Goal: Task Accomplishment & Management: Manage account settings

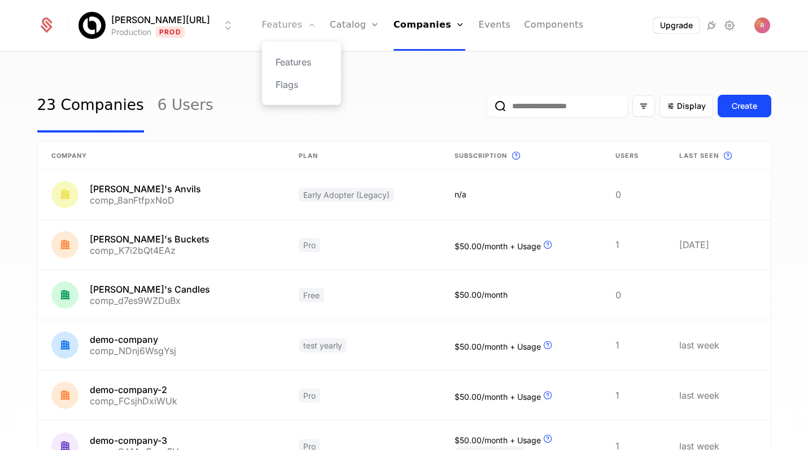
click at [281, 21] on link "Features" at bounding box center [289, 25] width 54 height 51
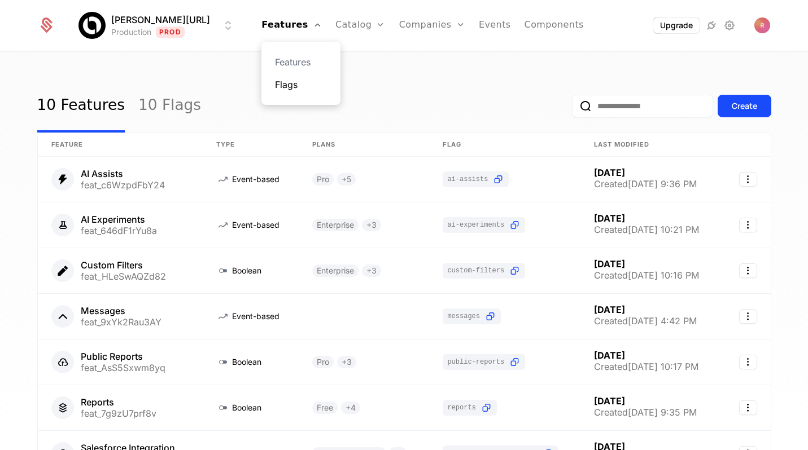
click at [282, 82] on link "Flags" at bounding box center [301, 85] width 52 height 14
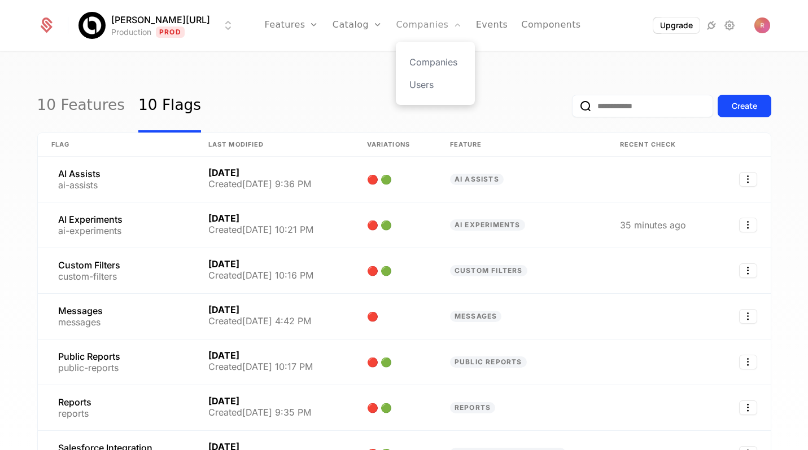
click at [406, 27] on link "Companies" at bounding box center [429, 25] width 66 height 51
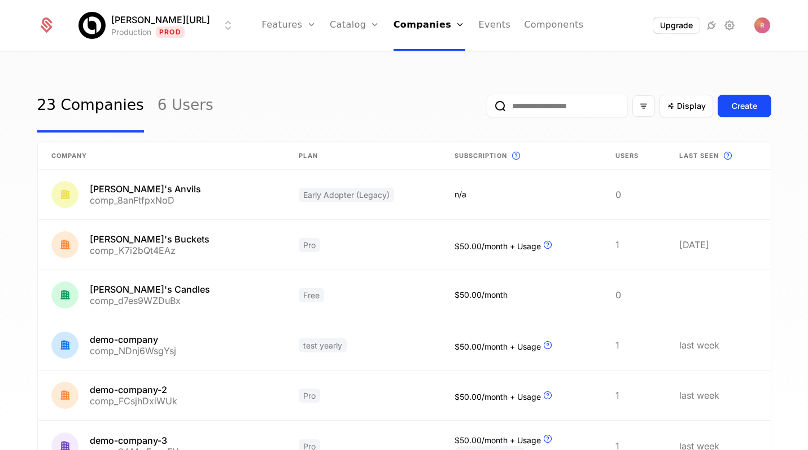
click at [333, 71] on div "23 Companies 6 Users Display Create Company Plan Subscription This is the subsc…" at bounding box center [404, 254] width 808 height 405
click at [494, 25] on ul "Features Features Flags Catalog Plans Add Ons Credits Configuration Companies C…" at bounding box center [423, 25] width 322 height 51
click at [421, 33] on link "Companies" at bounding box center [429, 25] width 72 height 51
click at [549, 26] on link "Components" at bounding box center [553, 25] width 59 height 51
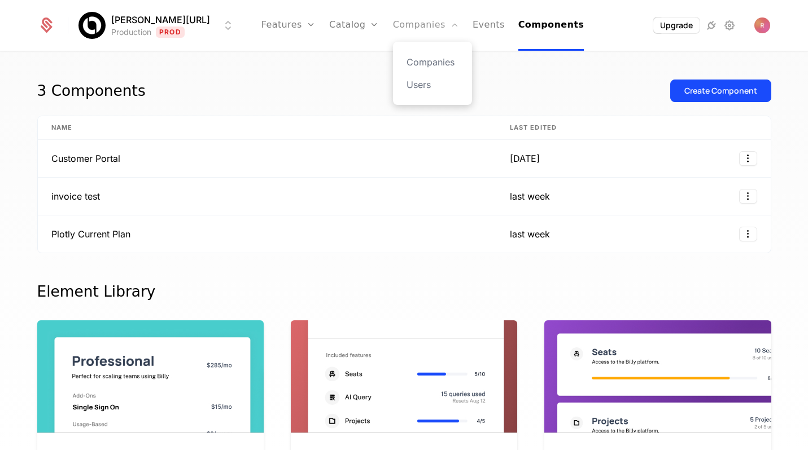
click at [400, 23] on link "Companies" at bounding box center [426, 25] width 66 height 51
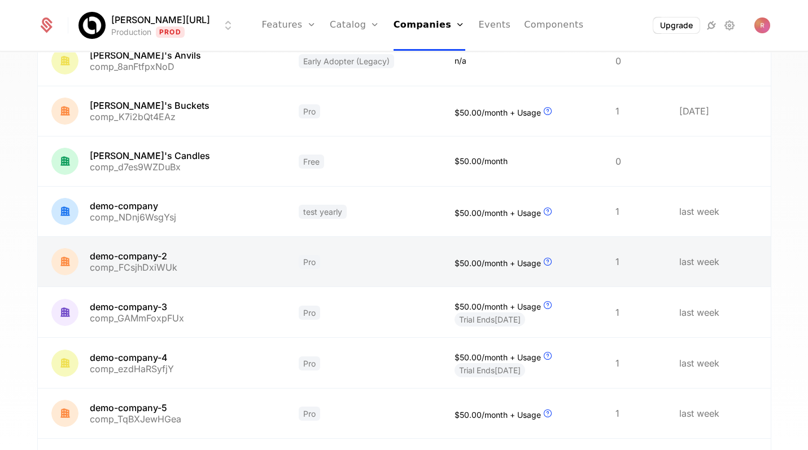
scroll to position [55, 0]
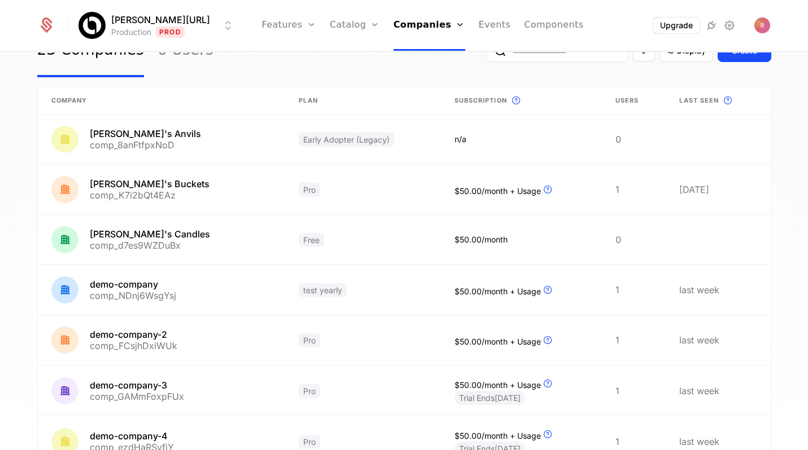
click at [397, 28] on link "Companies" at bounding box center [429, 25] width 72 height 51
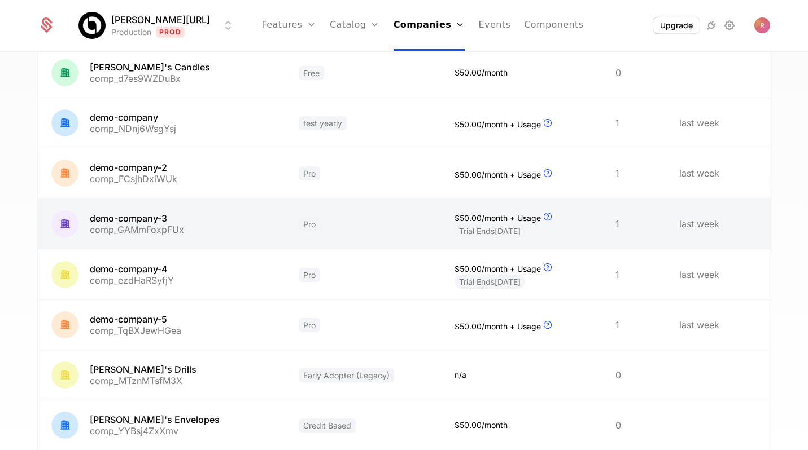
scroll to position [199, 0]
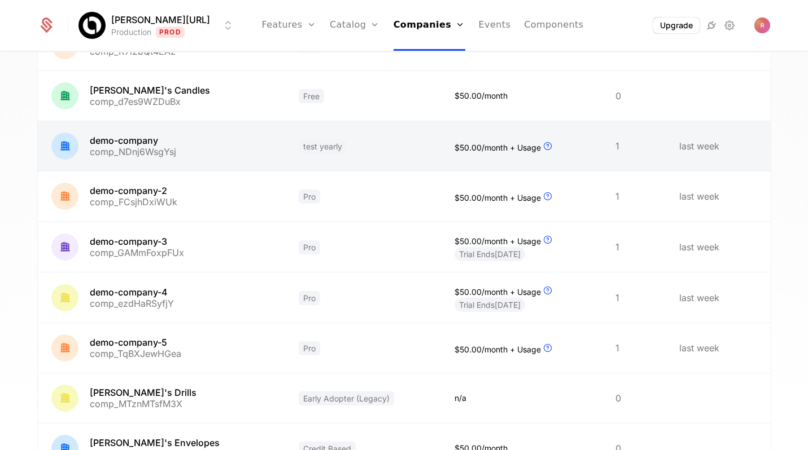
click at [340, 152] on link at bounding box center [362, 146] width 155 height 50
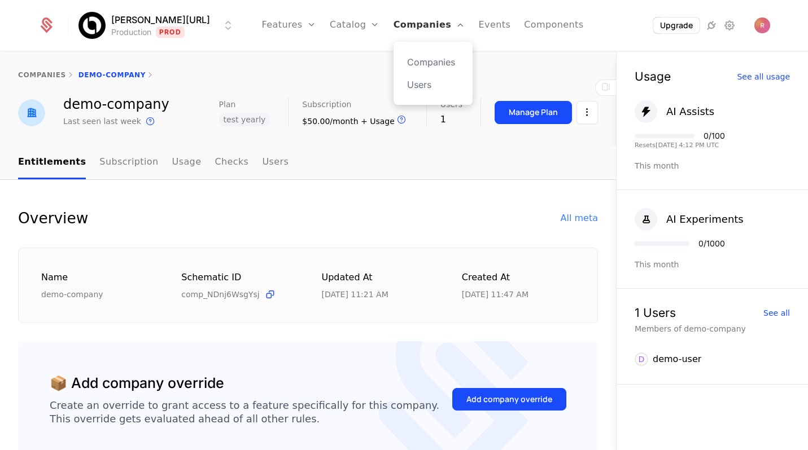
click at [396, 19] on link "Companies" at bounding box center [429, 25] width 72 height 51
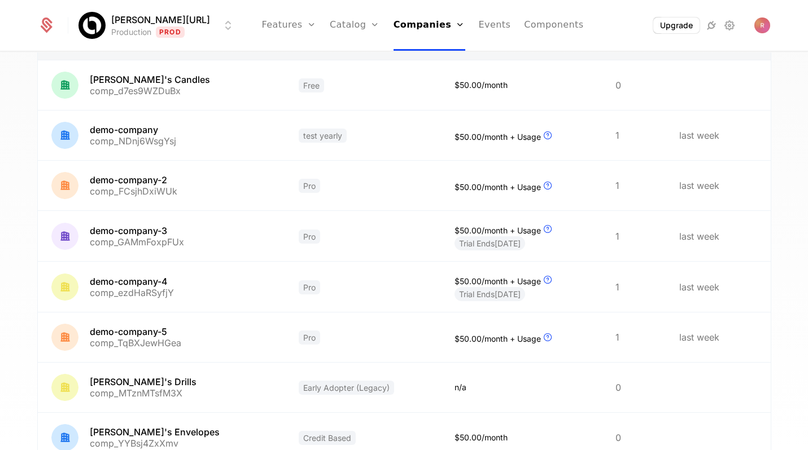
scroll to position [42, 0]
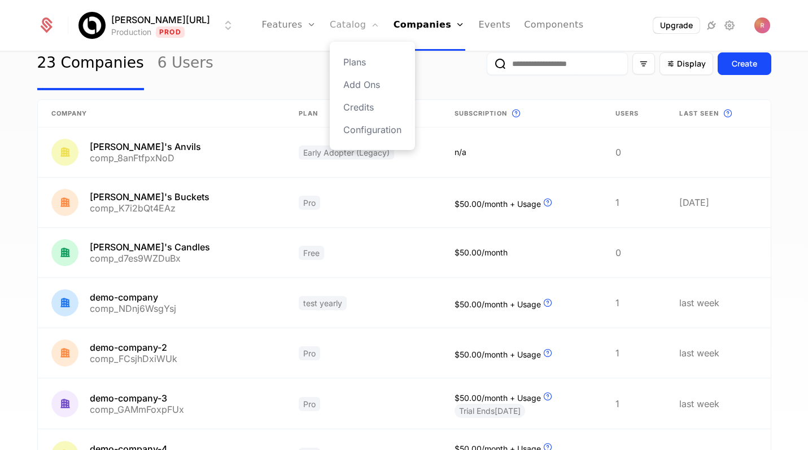
click at [342, 21] on link "Catalog" at bounding box center [355, 25] width 50 height 51
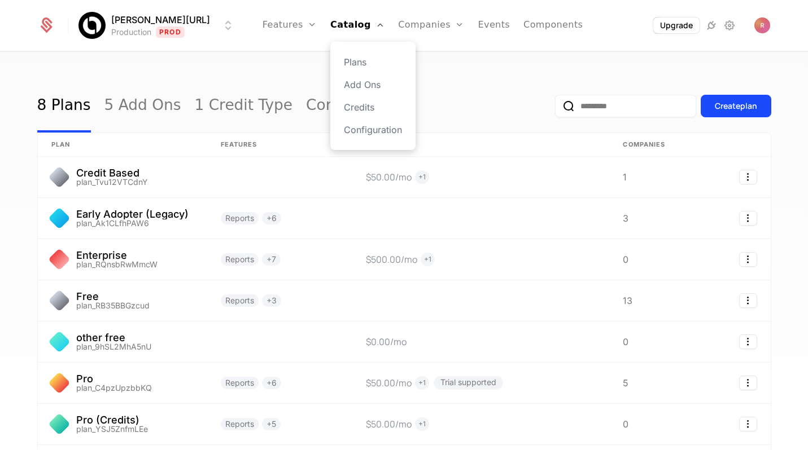
scroll to position [131, 0]
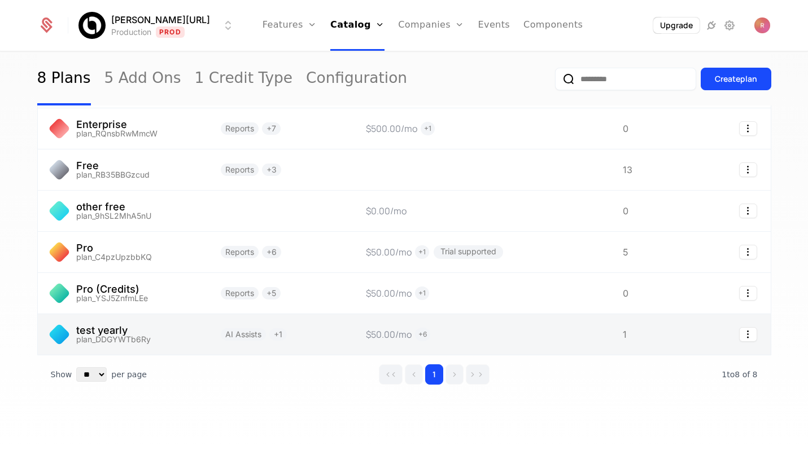
click at [269, 339] on link at bounding box center [280, 334] width 146 height 41
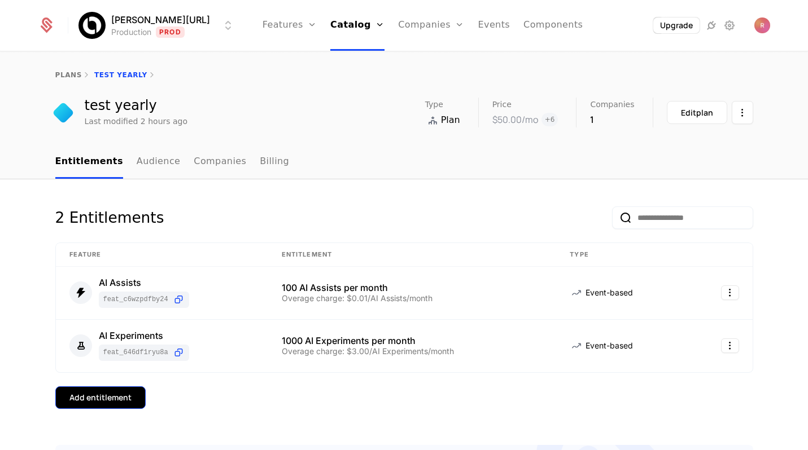
click at [115, 409] on button "Add entitlement" at bounding box center [100, 398] width 90 height 23
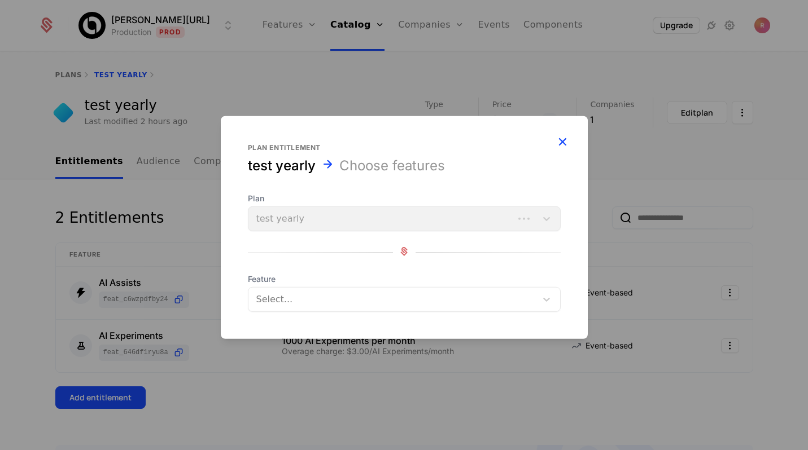
click at [558, 143] on icon "button" at bounding box center [562, 141] width 15 height 15
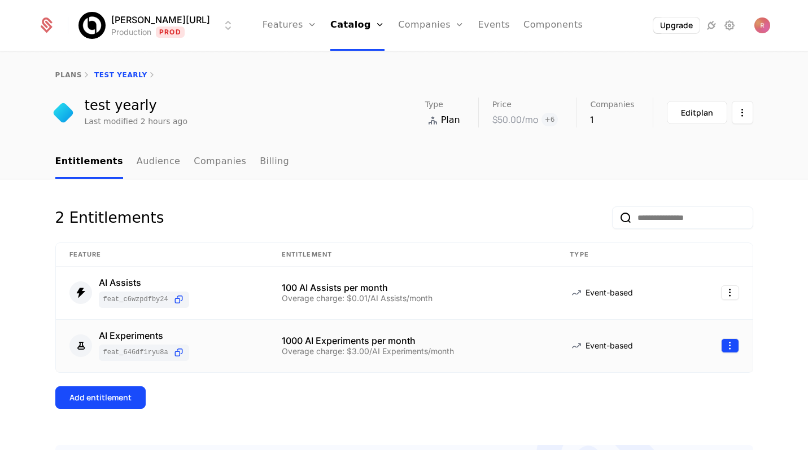
click at [733, 344] on html "[PERSON_NAME] Production Prod Features Features Flags Catalog Plans Add Ons Cre…" at bounding box center [404, 225] width 808 height 450
click at [663, 378] on div "Delete" at bounding box center [656, 375] width 33 height 16
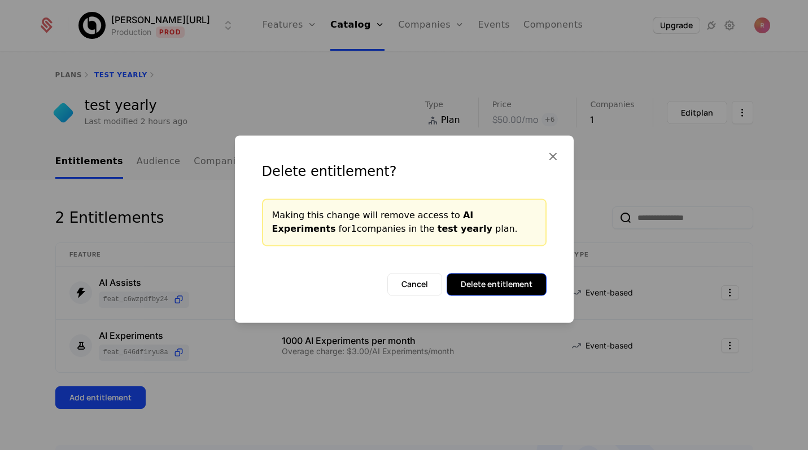
click at [513, 288] on button "Delete entitlement" at bounding box center [497, 284] width 100 height 23
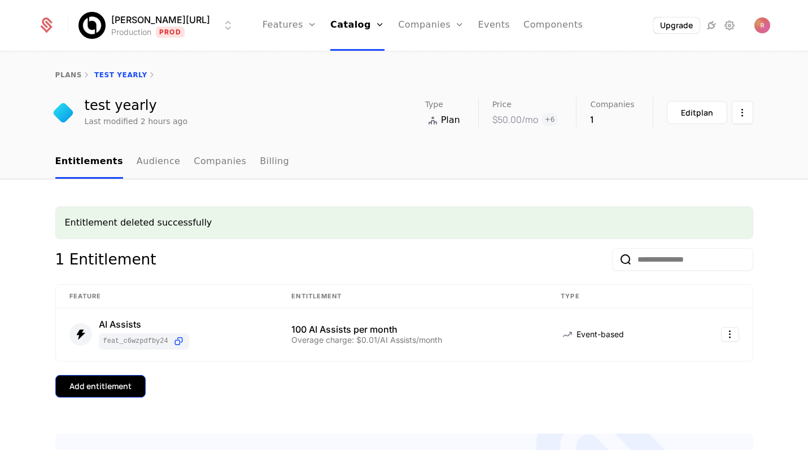
click at [106, 377] on button "Add entitlement" at bounding box center [100, 386] width 90 height 23
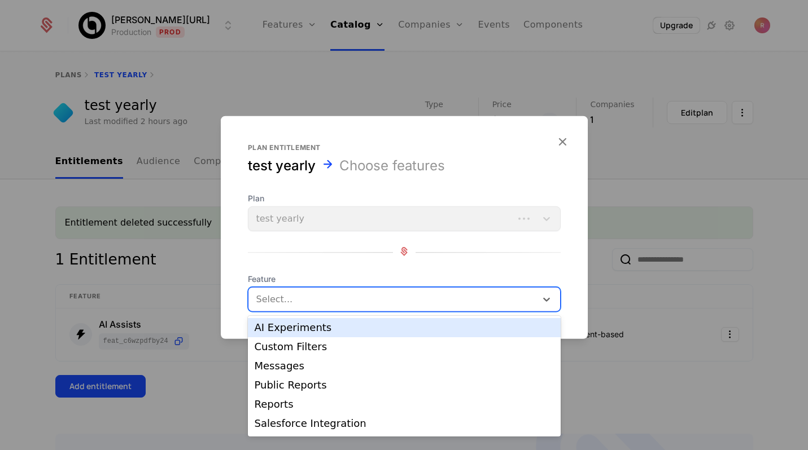
click at [262, 303] on div at bounding box center [393, 300] width 272 height 16
click at [293, 325] on div "AI Experiments" at bounding box center [404, 328] width 299 height 10
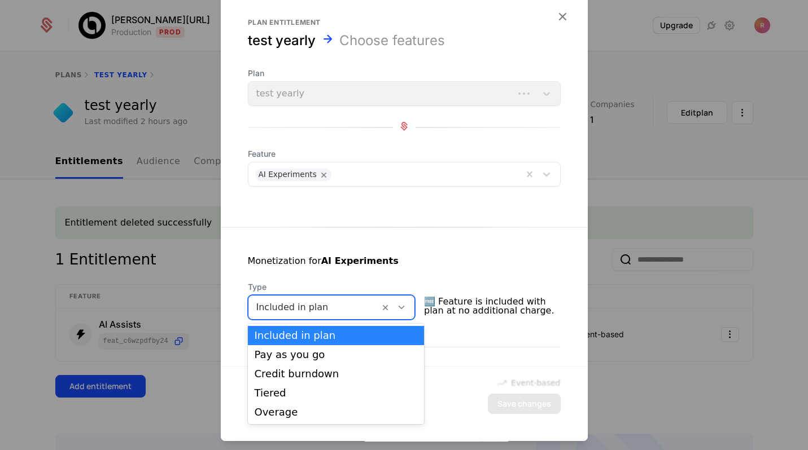
click at [313, 306] on div at bounding box center [314, 308] width 116 height 16
click at [275, 410] on div "Overage" at bounding box center [336, 413] width 163 height 10
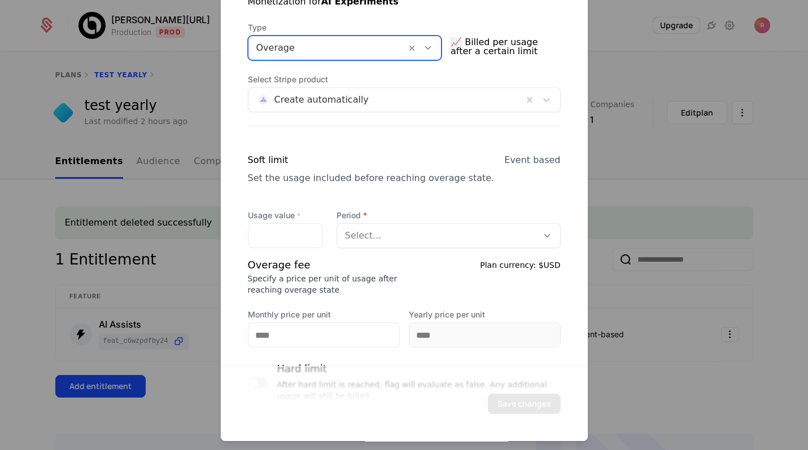
scroll to position [313, 0]
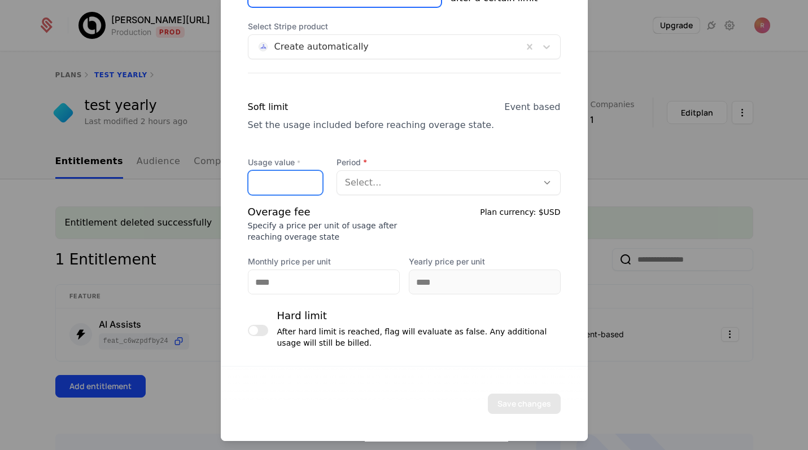
click at [312, 176] on input "Usage value *" at bounding box center [285, 183] width 74 height 24
type input "****"
click at [358, 128] on div "Set the usage included before reaching overage state." at bounding box center [371, 126] width 247 height 14
click at [362, 185] on div at bounding box center [437, 183] width 185 height 16
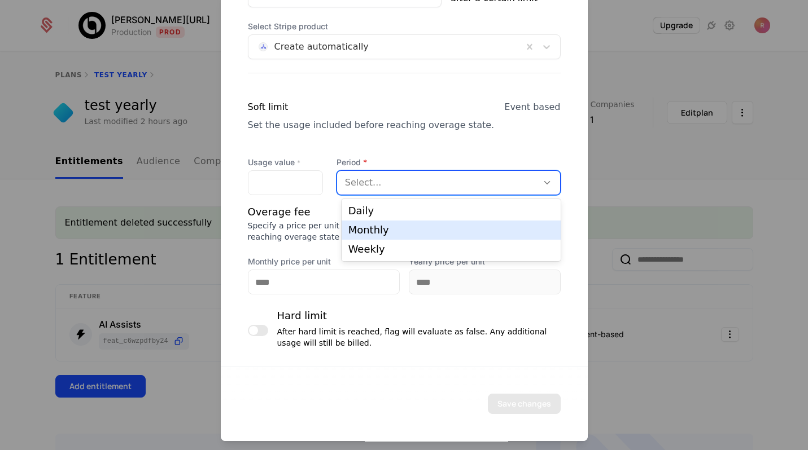
drag, startPoint x: 355, startPoint y: 231, endPoint x: 355, endPoint y: 215, distance: 16.4
click at [355, 215] on div "Daily Monthly Weekly" at bounding box center [451, 230] width 219 height 62
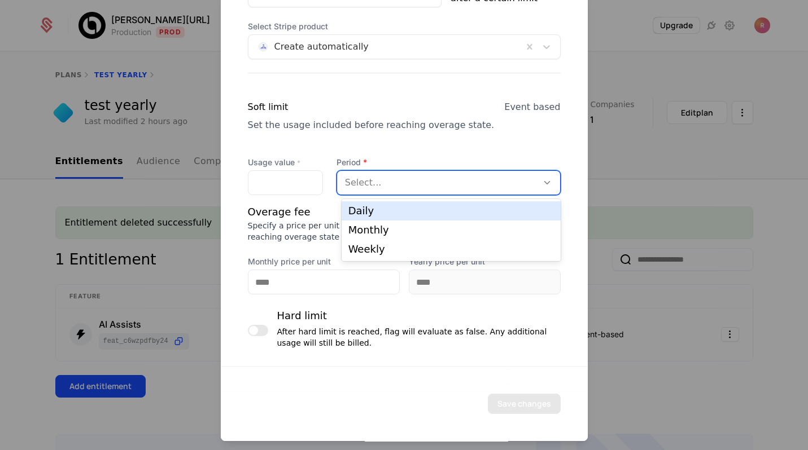
click at [357, 207] on div "Daily" at bounding box center [450, 211] width 205 height 10
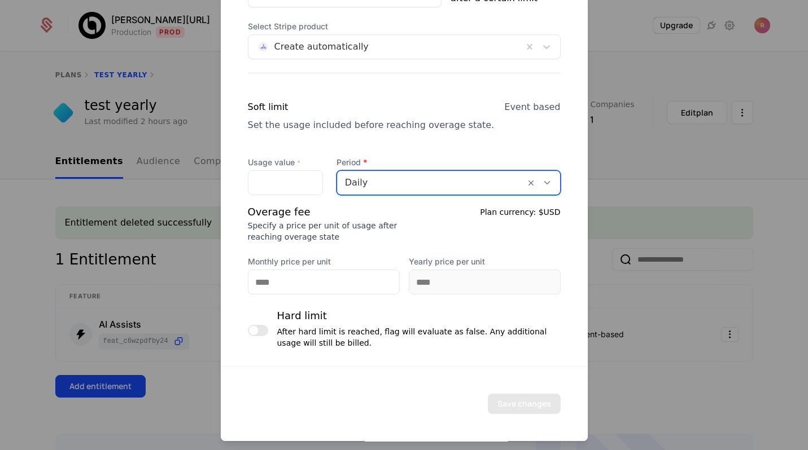
click at [314, 264] on label "Monthly price per unit" at bounding box center [324, 261] width 152 height 11
click at [314, 270] on input "Monthly price per unit" at bounding box center [323, 282] width 151 height 24
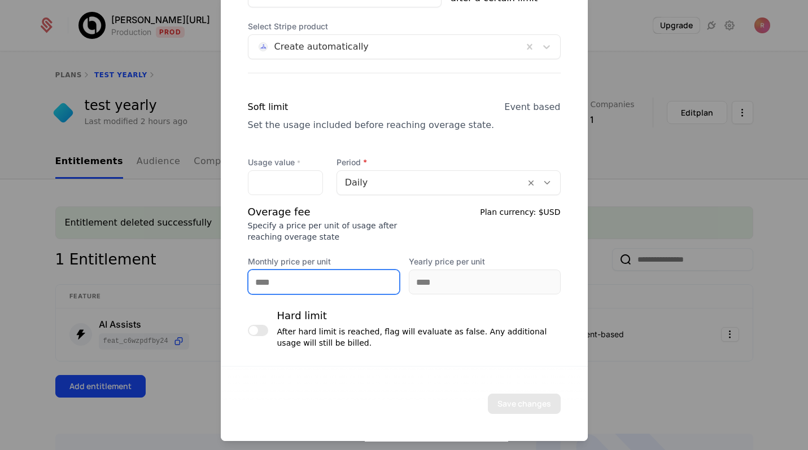
click at [309, 272] on input "Monthly price per unit" at bounding box center [323, 282] width 151 height 24
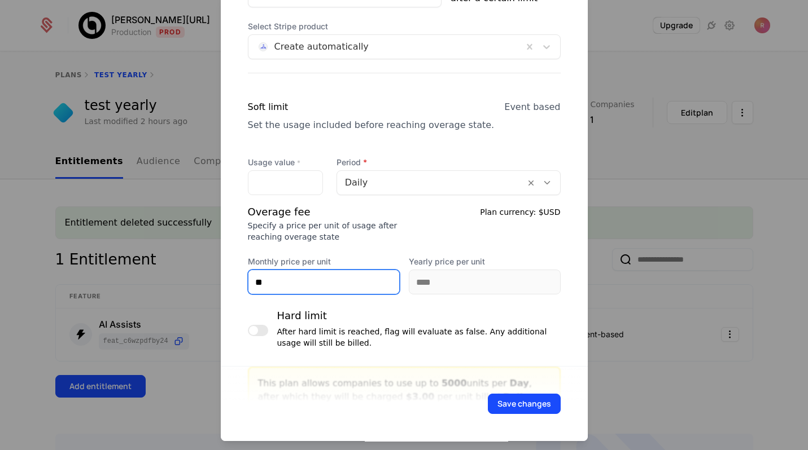
type input "**"
click at [329, 250] on div "Overage fee Specify a price per unit of usage after reaching overage state Plan…" at bounding box center [404, 249] width 313 height 90
click at [523, 415] on div "Save changes" at bounding box center [404, 403] width 367 height 75
click at [523, 410] on button "Save changes" at bounding box center [524, 404] width 73 height 20
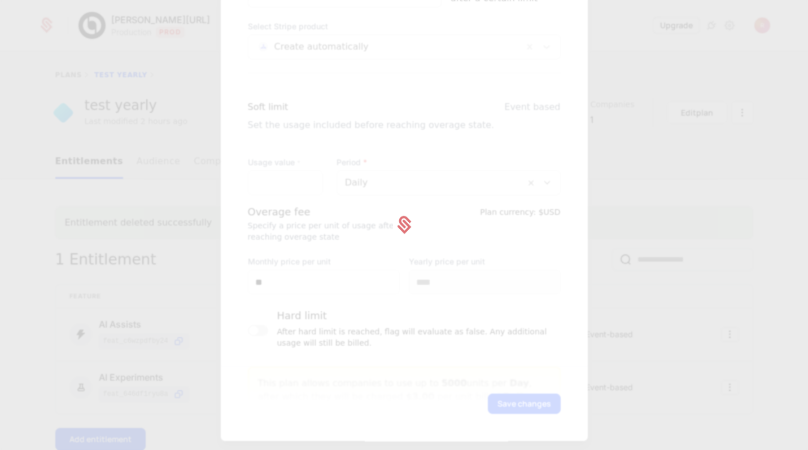
scroll to position [0, 0]
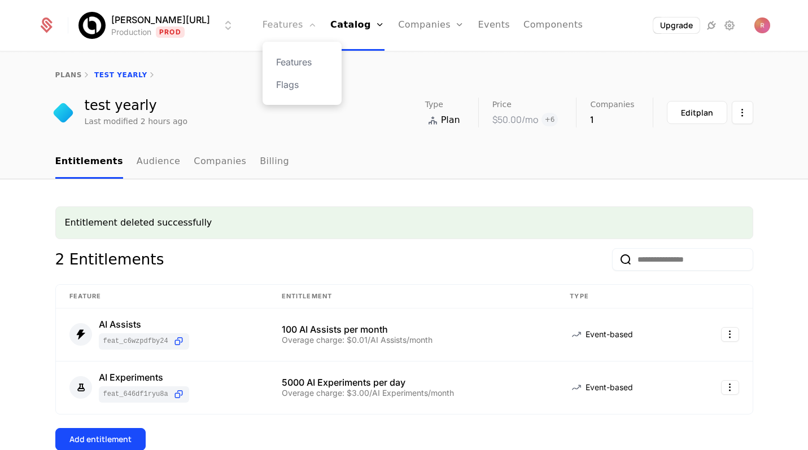
click at [278, 28] on link "Features" at bounding box center [289, 25] width 54 height 51
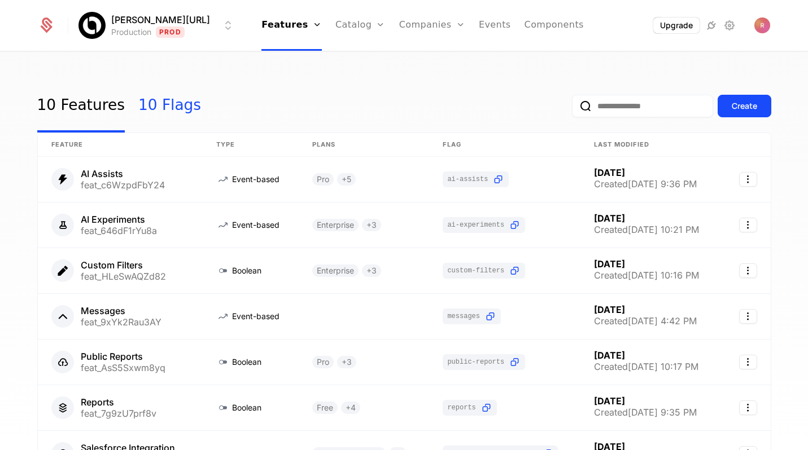
click at [138, 100] on link "10 Flags" at bounding box center [169, 106] width 63 height 53
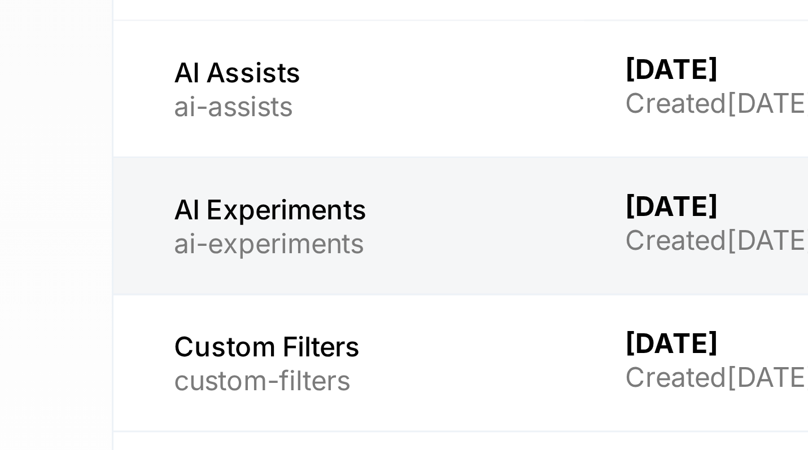
click at [46, 224] on link at bounding box center [116, 225] width 157 height 45
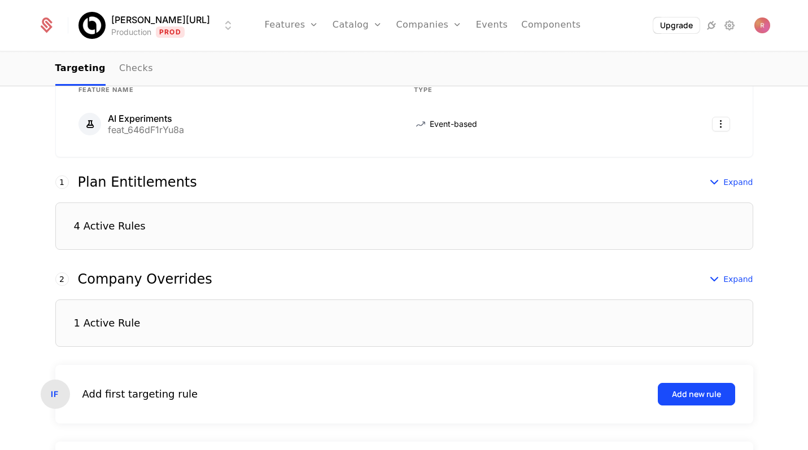
scroll to position [292, 0]
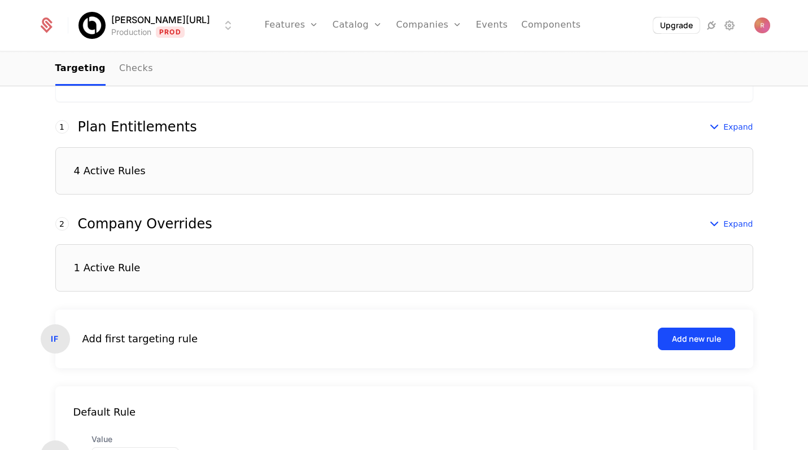
click at [159, 183] on div "4 Active Rules" at bounding box center [404, 170] width 698 height 47
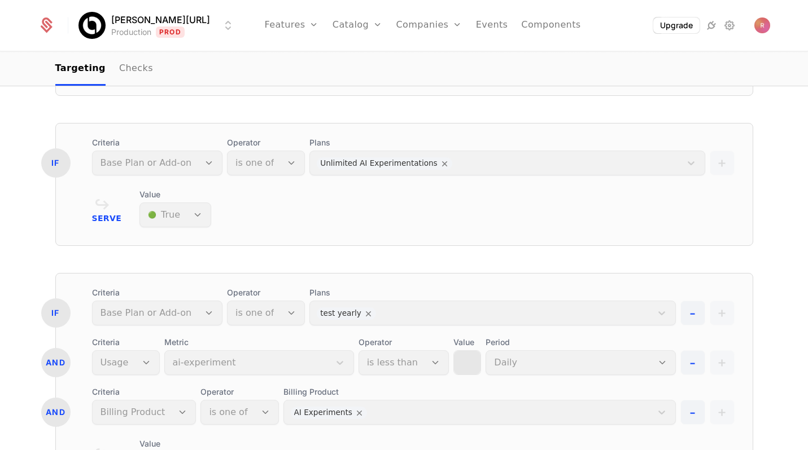
scroll to position [890, 0]
